Goal: Find specific page/section: Find specific page/section

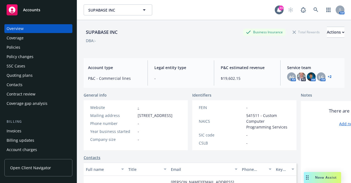
click at [28, 47] on div "Policies" at bounding box center [39, 47] width 64 height 9
